Goal: Find specific page/section: Find specific page/section

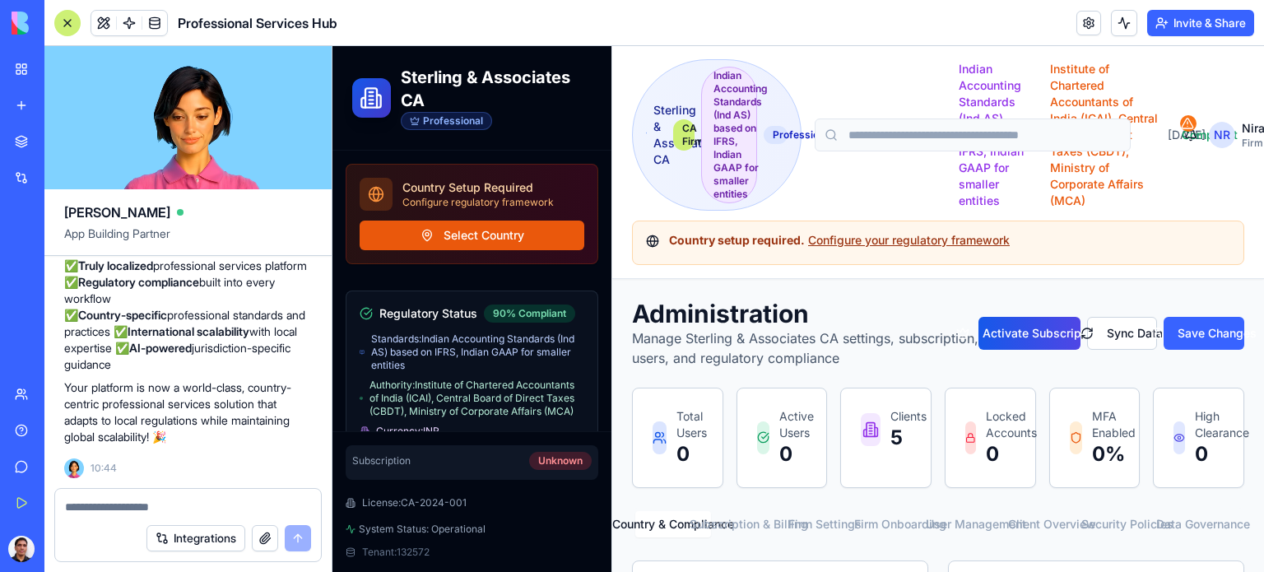
scroll to position [21204, 0]
click at [66, 19] on div at bounding box center [67, 23] width 26 height 26
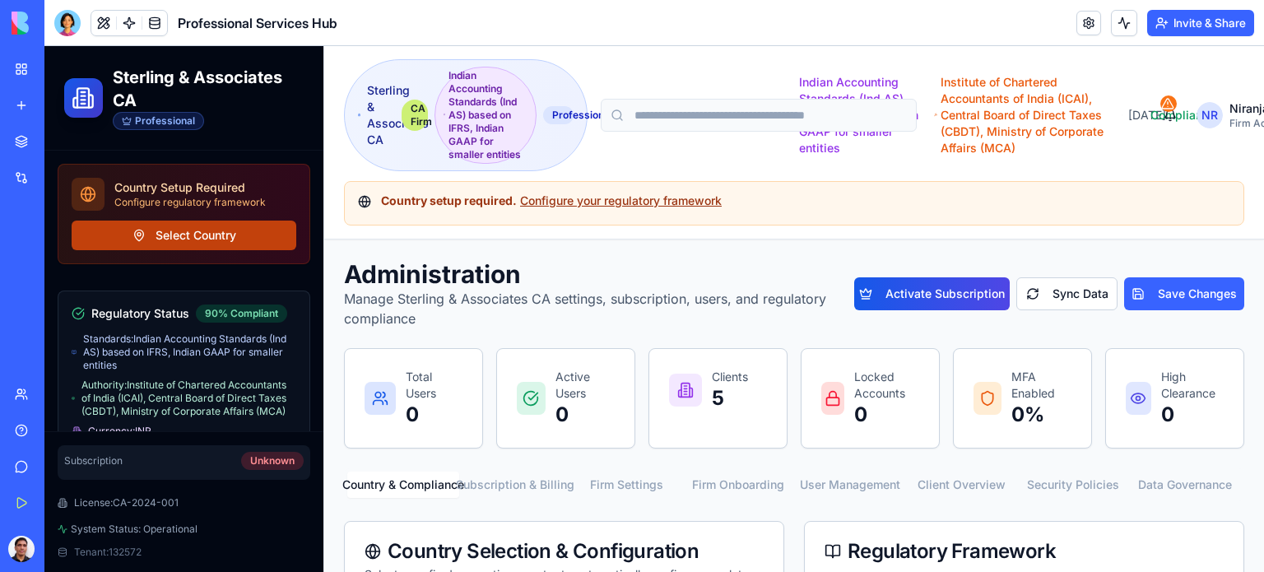
click at [179, 233] on button "Select Country" at bounding box center [184, 235] width 225 height 30
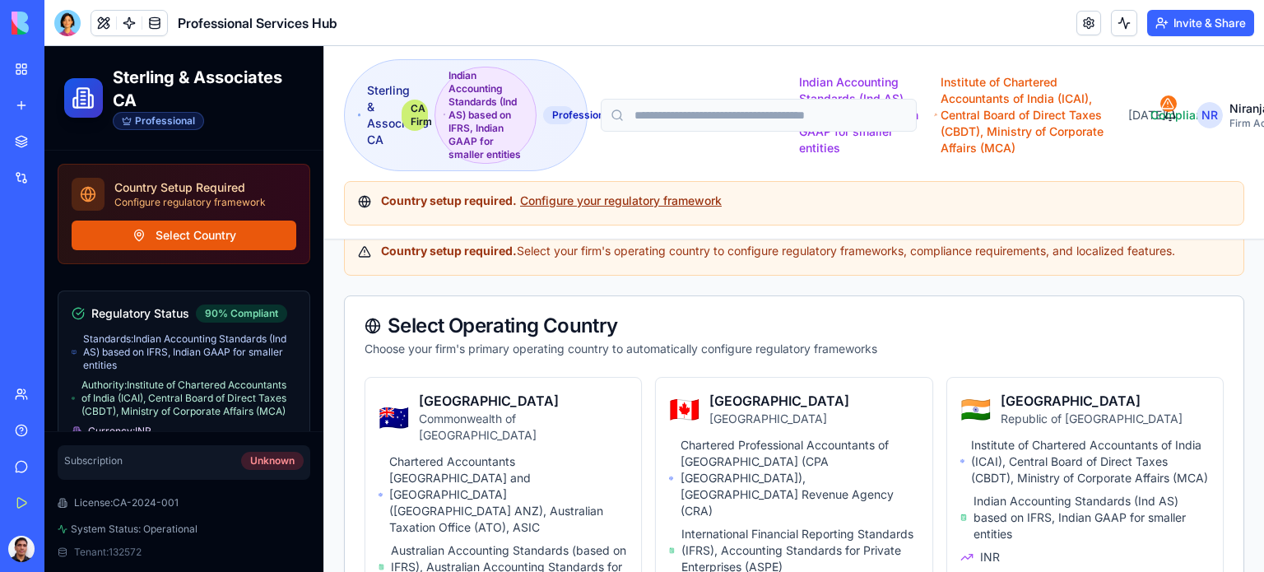
scroll to position [247, 0]
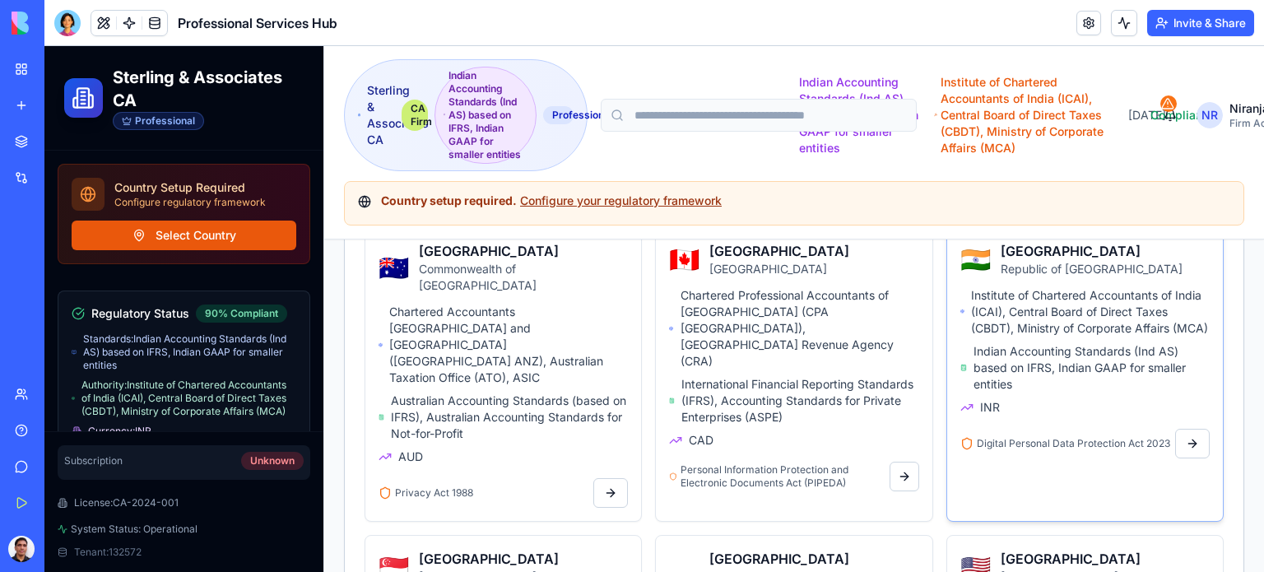
click at [1005, 252] on h3 "[GEOGRAPHIC_DATA]" at bounding box center [1104, 251] width 209 height 20
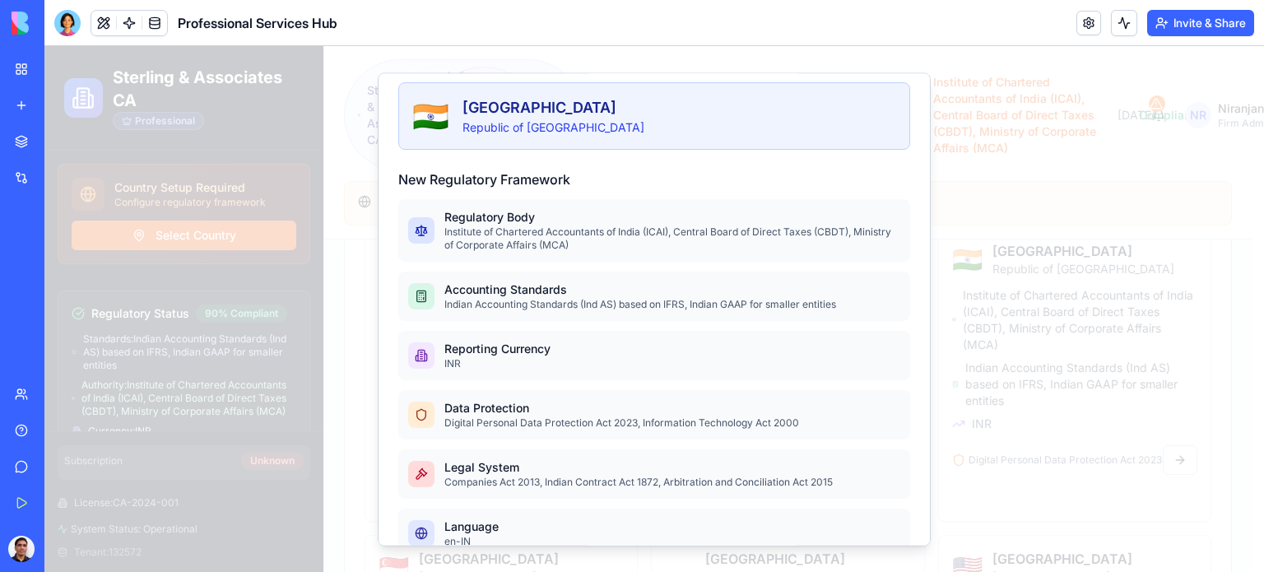
scroll to position [0, 0]
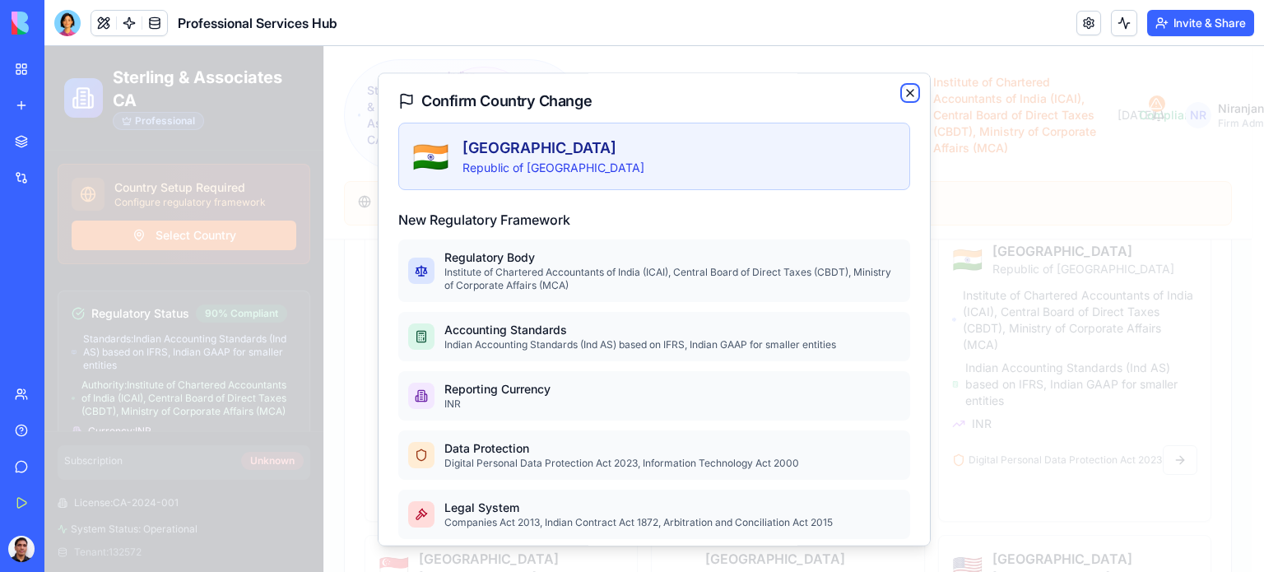
click at [903, 90] on icon "button" at bounding box center [909, 92] width 13 height 13
